Goal: Task Accomplishment & Management: Use online tool/utility

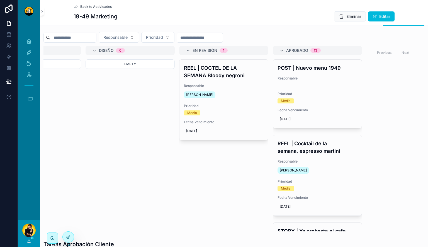
scroll to position [0, 153]
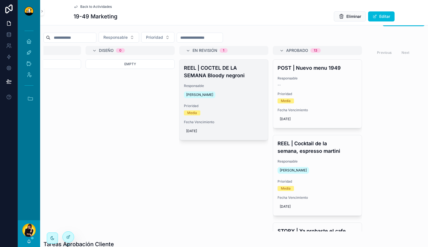
click at [230, 83] on div "REEL | COCTEL DE LA SEMANA Bloody negroni Responsable [PERSON_NAME] Prioridad M…" at bounding box center [223, 100] width 89 height 80
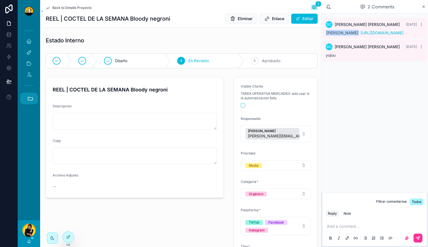
click at [30, 102] on button "Accesos rápidos" at bounding box center [29, 98] width 18 height 12
click at [74, 6] on span "Back to Detalle Proyecto" at bounding box center [71, 8] width 39 height 4
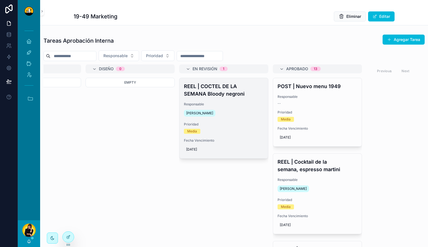
click at [232, 95] on h4 "REEL | COCTEL DE LA SEMANA Bloody negroni" at bounding box center [224, 89] width 80 height 15
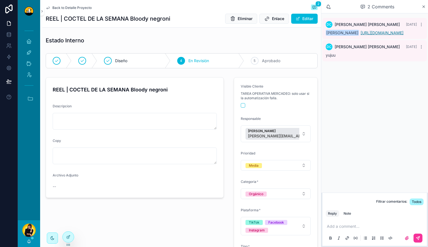
click at [390, 35] on link "[URL][DOMAIN_NAME]" at bounding box center [381, 32] width 43 height 5
click at [78, 7] on span "Back to Detalle Proyecto" at bounding box center [71, 8] width 39 height 4
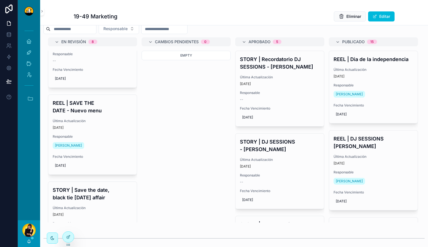
scroll to position [201, 0]
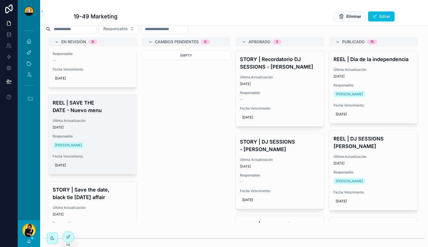
click at [93, 118] on div "REEL | SAVE THE DATE - Nuevo menu Última Actualización [DATE] Responsable [PERS…" at bounding box center [92, 134] width 89 height 80
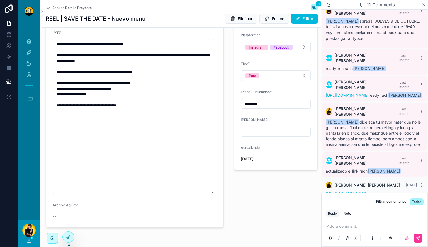
scroll to position [175, 0]
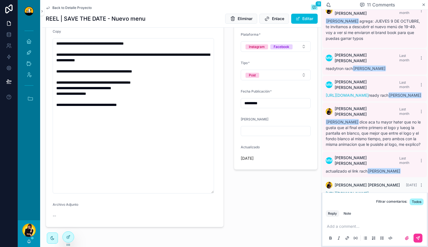
click at [358, 191] on link "[URL][DOMAIN_NAME]" at bounding box center [347, 193] width 43 height 5
click at [33, 100] on button "Accesos rápidos" at bounding box center [29, 98] width 18 height 12
click at [30, 176] on span "HC" at bounding box center [29, 174] width 6 height 6
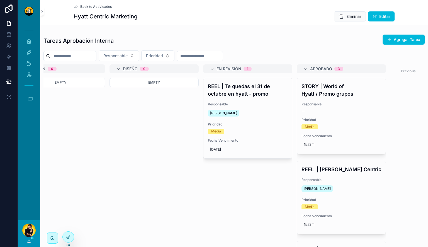
scroll to position [0, 145]
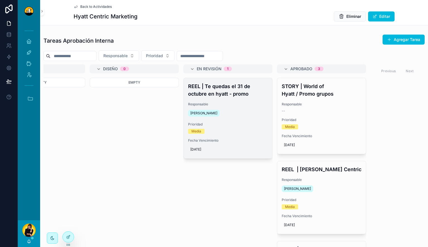
click at [258, 93] on h4 "REEL | Te quedas el 31 de octubre en hyatt - promo" at bounding box center [228, 89] width 80 height 15
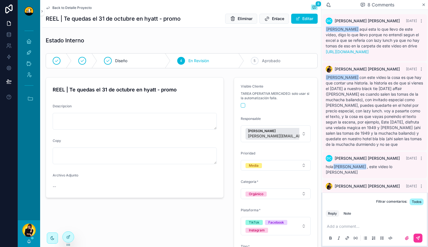
scroll to position [202, 0]
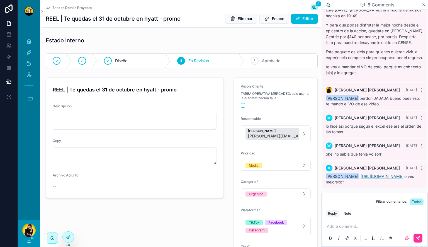
click at [384, 174] on link "https://drive.google.com/file/d/1a2M0DuK7KNtUlNHTtESV2kyWJXS7yCil/view?usp=shar…" at bounding box center [381, 176] width 43 height 5
